Goal: Task Accomplishment & Management: Use online tool/utility

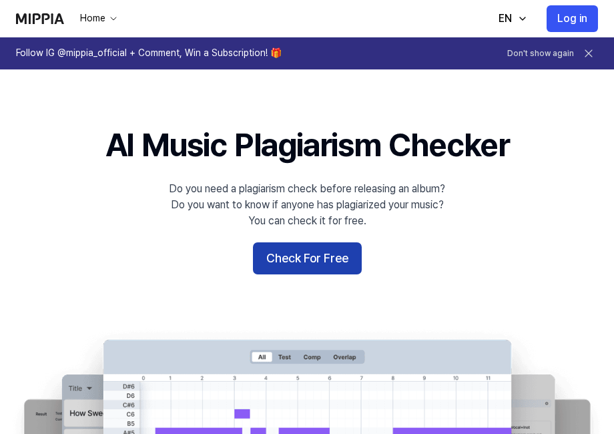
click at [314, 256] on button "Check For Free" at bounding box center [307, 258] width 109 height 32
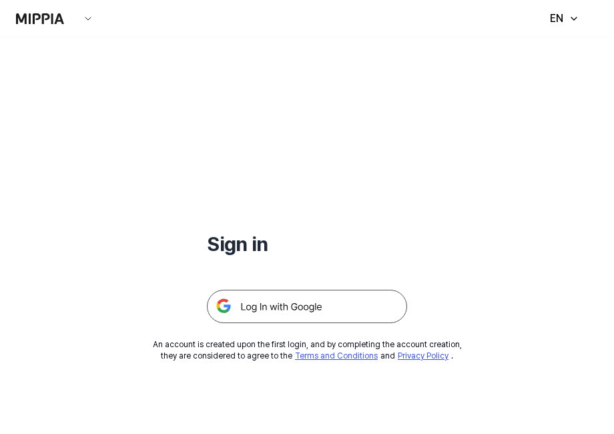
click at [275, 306] on img at bounding box center [307, 306] width 200 height 33
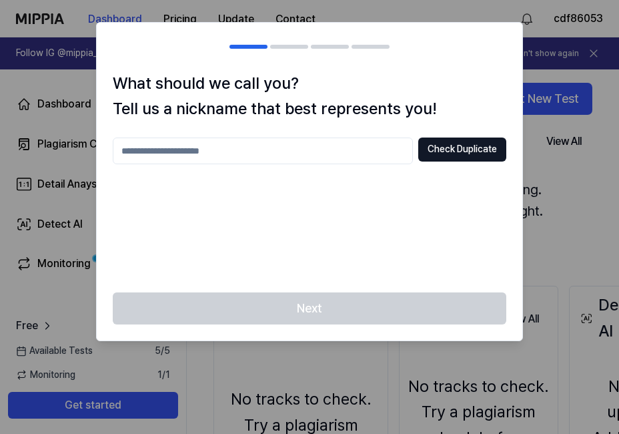
click at [302, 150] on input "text" at bounding box center [263, 150] width 300 height 27
type input "******"
click at [452, 148] on button "Check Duplicate" at bounding box center [462, 149] width 88 height 24
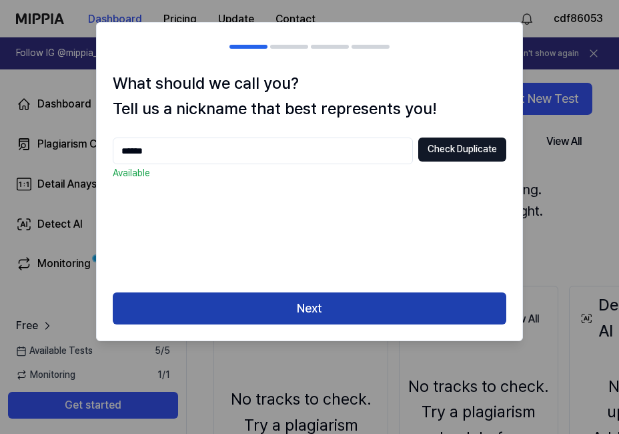
click at [304, 308] on button "Next" at bounding box center [310, 308] width 394 height 32
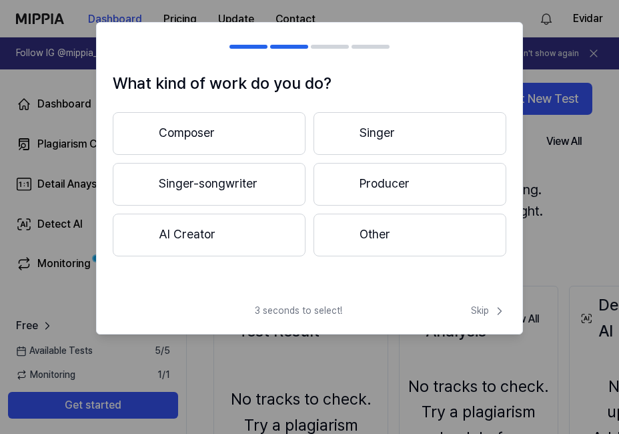
click at [370, 234] on button "Other" at bounding box center [410, 235] width 193 height 43
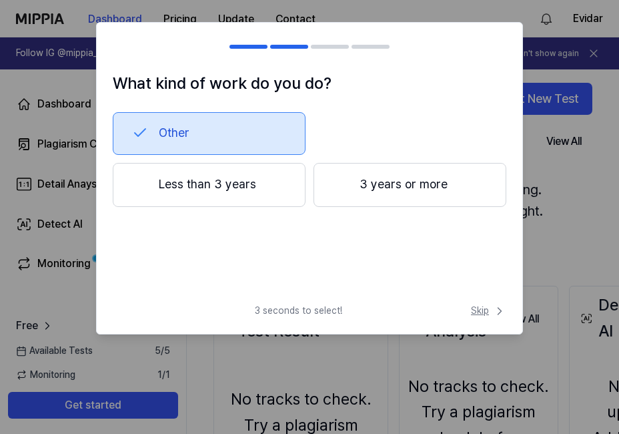
click at [480, 311] on span "Skip" at bounding box center [488, 310] width 35 height 13
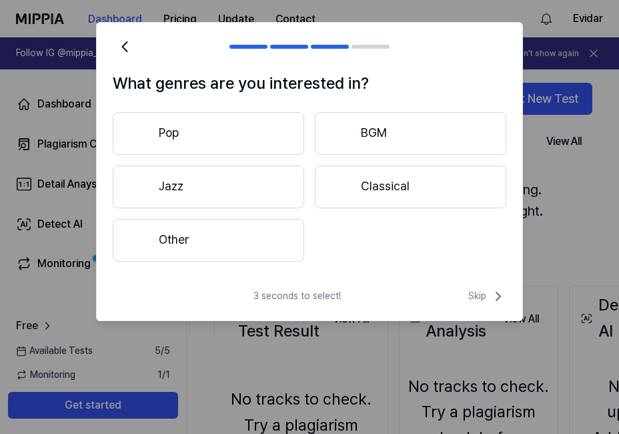
click at [176, 236] on button "Other" at bounding box center [209, 240] width 192 height 43
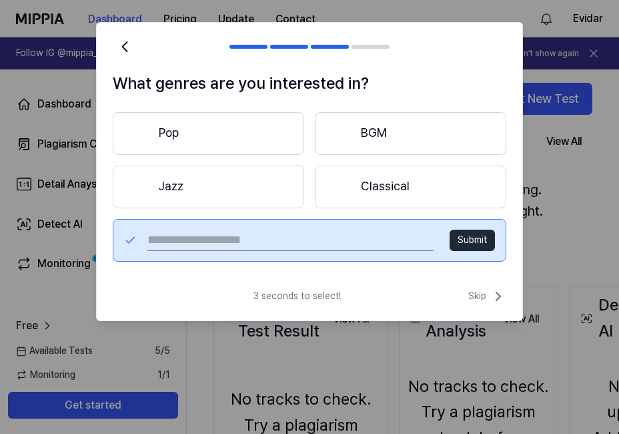
click at [173, 133] on button "Pop" at bounding box center [209, 133] width 192 height 43
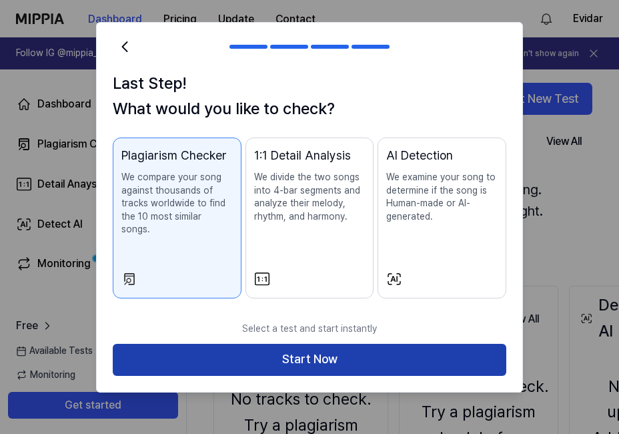
click at [316, 349] on button "Start Now" at bounding box center [310, 360] width 394 height 32
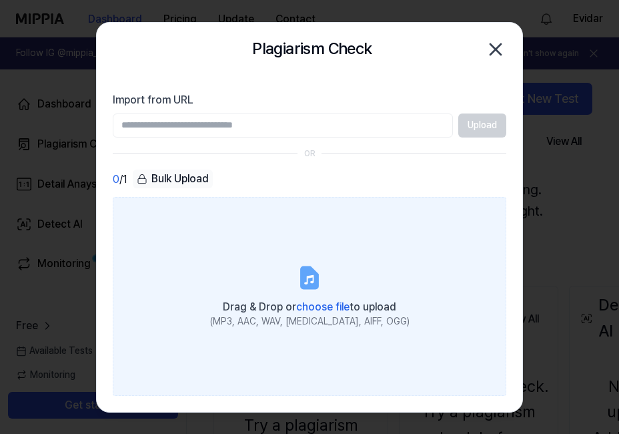
click at [310, 280] on icon at bounding box center [310, 277] width 16 height 21
click at [0, 0] on input "Drag & Drop or choose file to upload (MP3, AAC, WAV, FLAC, AIFF, OGG)" at bounding box center [0, 0] width 0 height 0
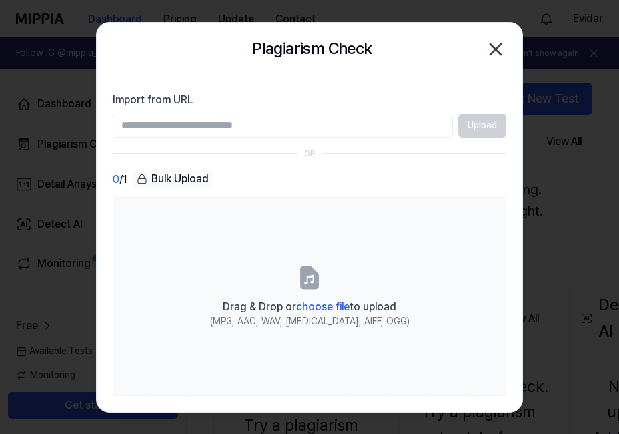
click at [562, 370] on div at bounding box center [309, 217] width 619 height 434
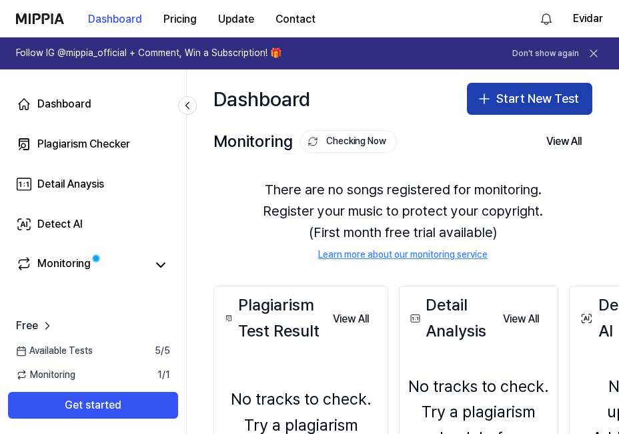
click at [534, 96] on button "Start New Test" at bounding box center [529, 99] width 125 height 32
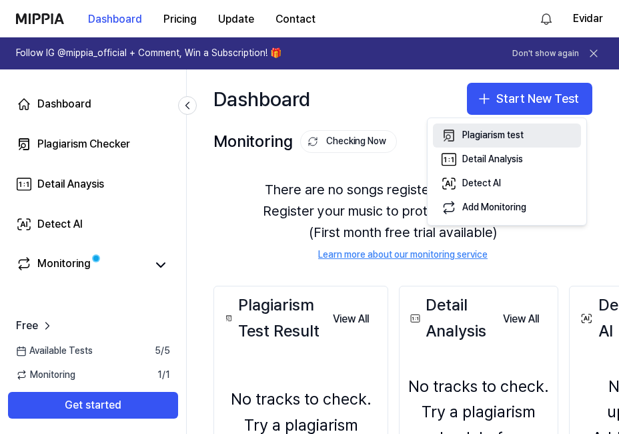
click at [507, 136] on div "Plagiarism test" at bounding box center [492, 135] width 61 height 13
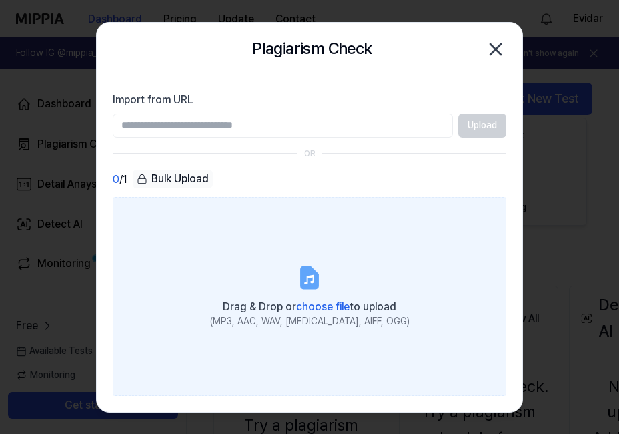
click at [319, 306] on span "choose file" at bounding box center [322, 306] width 53 height 13
click at [0, 0] on input "Drag & Drop or choose file to upload (MP3, AAC, WAV, FLAC, AIFF, OGG)" at bounding box center [0, 0] width 0 height 0
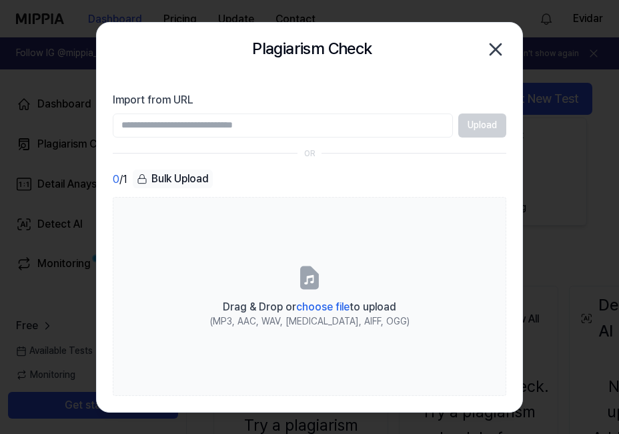
click at [494, 53] on icon "button" at bounding box center [495, 49] width 21 height 21
